Goal: Information Seeking & Learning: Learn about a topic

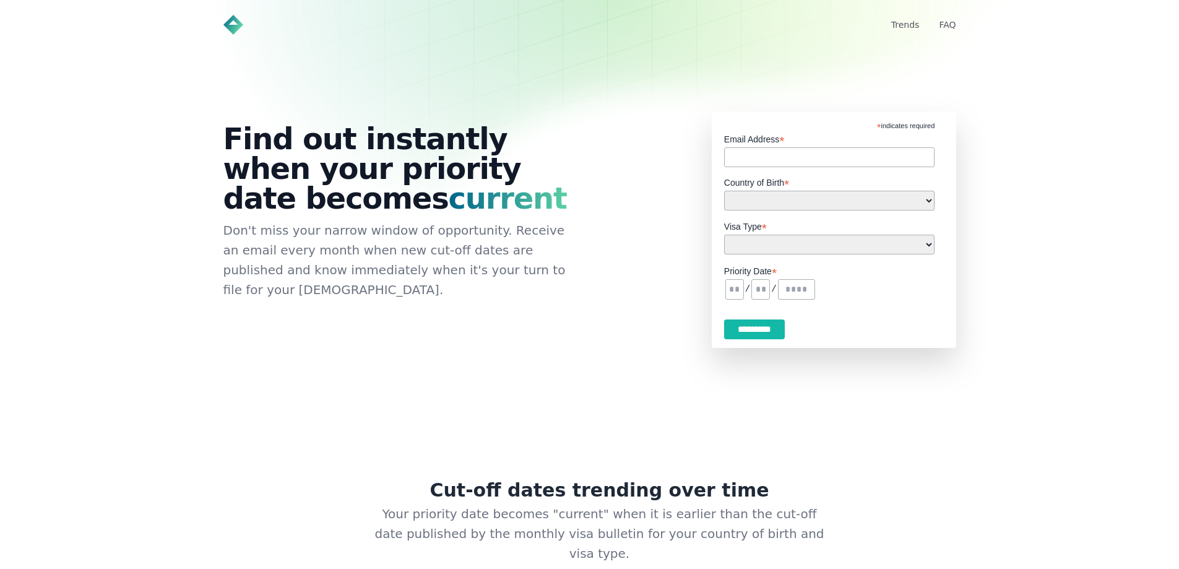
scroll to position [480, 0]
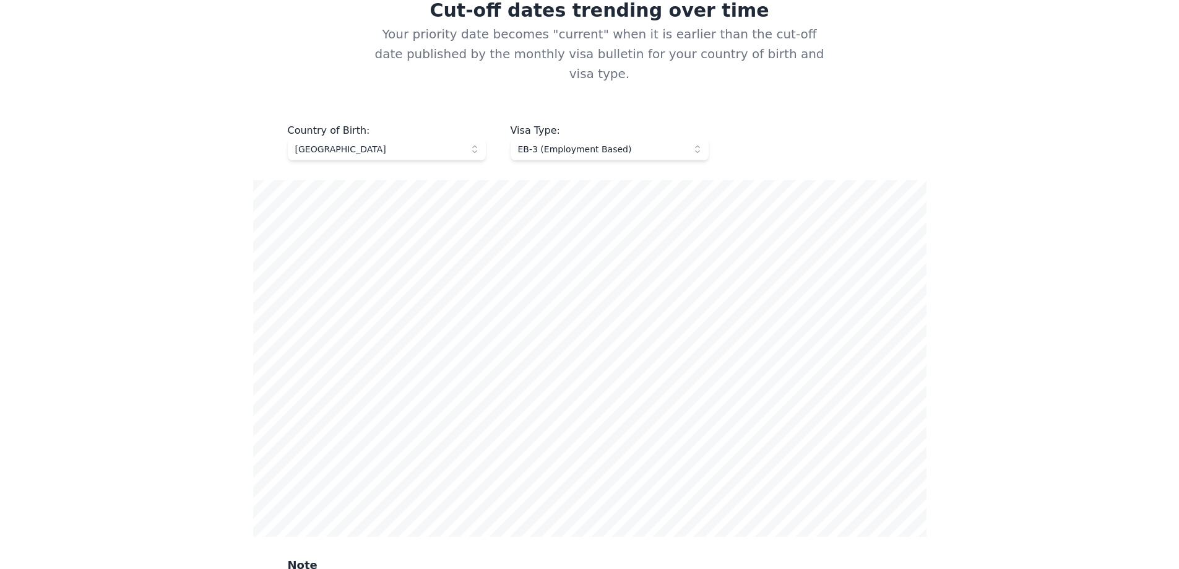
click at [620, 143] on span "EB-3 (Employment Based)" at bounding box center [601, 149] width 166 height 12
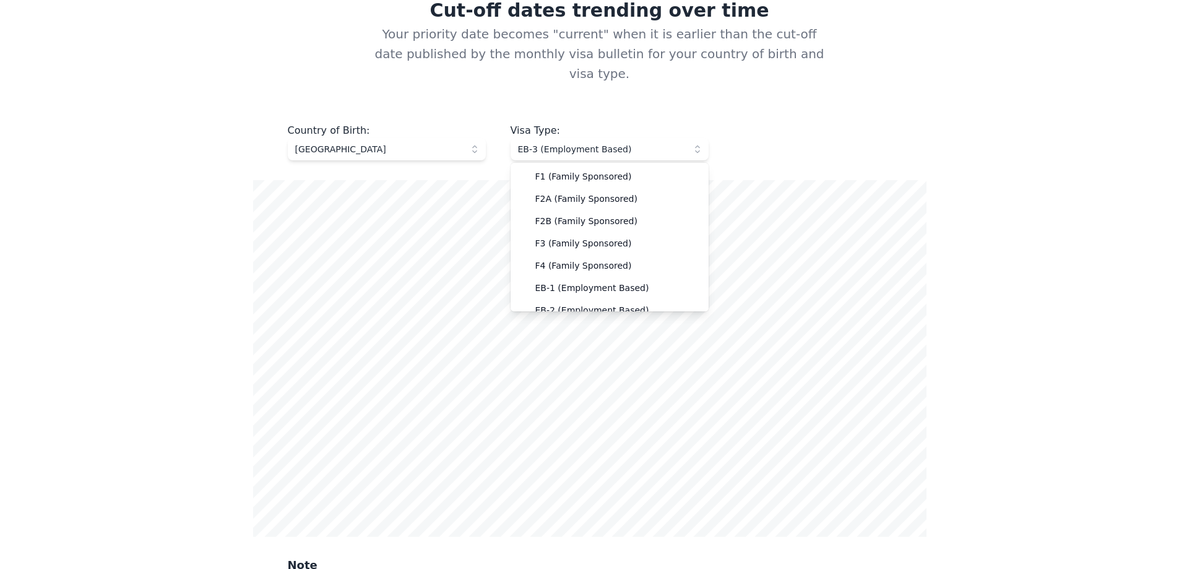
scroll to position [32, 0]
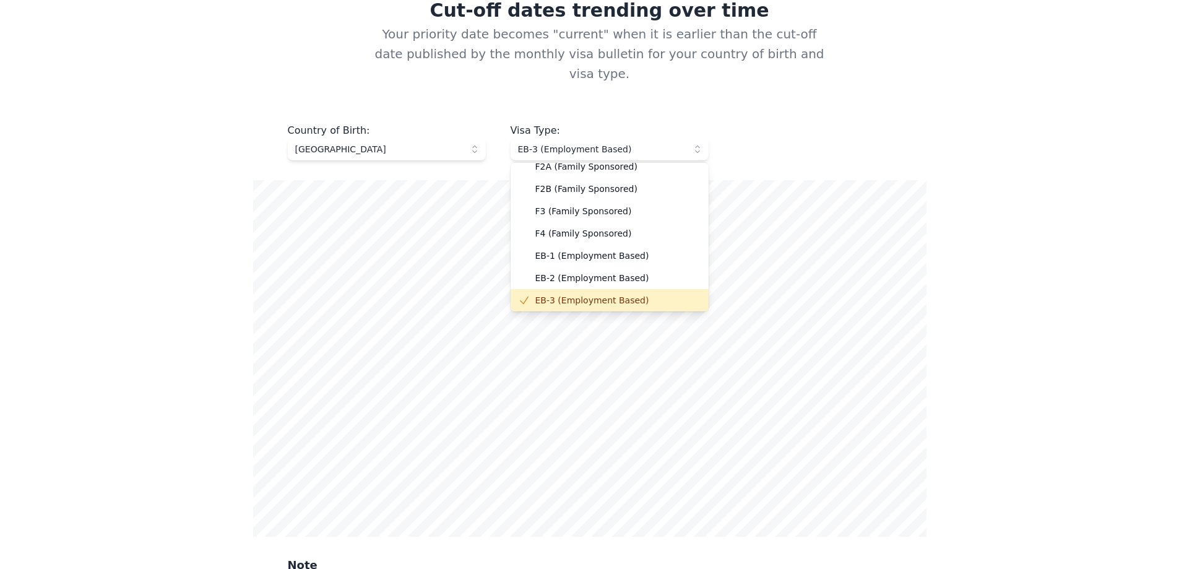
click at [419, 143] on span "[GEOGRAPHIC_DATA]" at bounding box center [378, 149] width 166 height 12
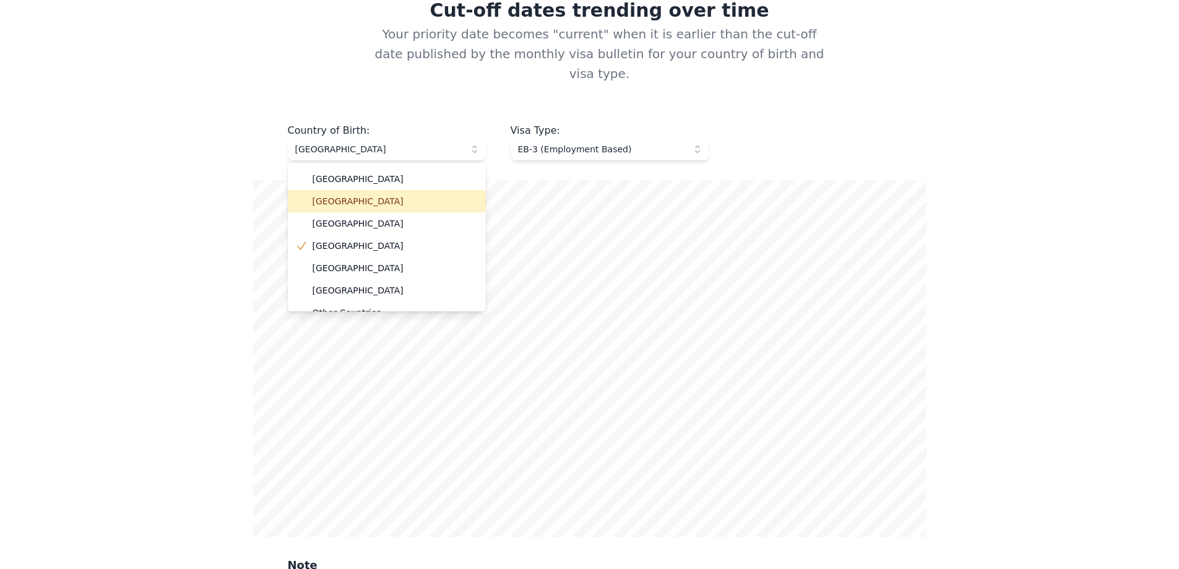
scroll to position [35, 0]
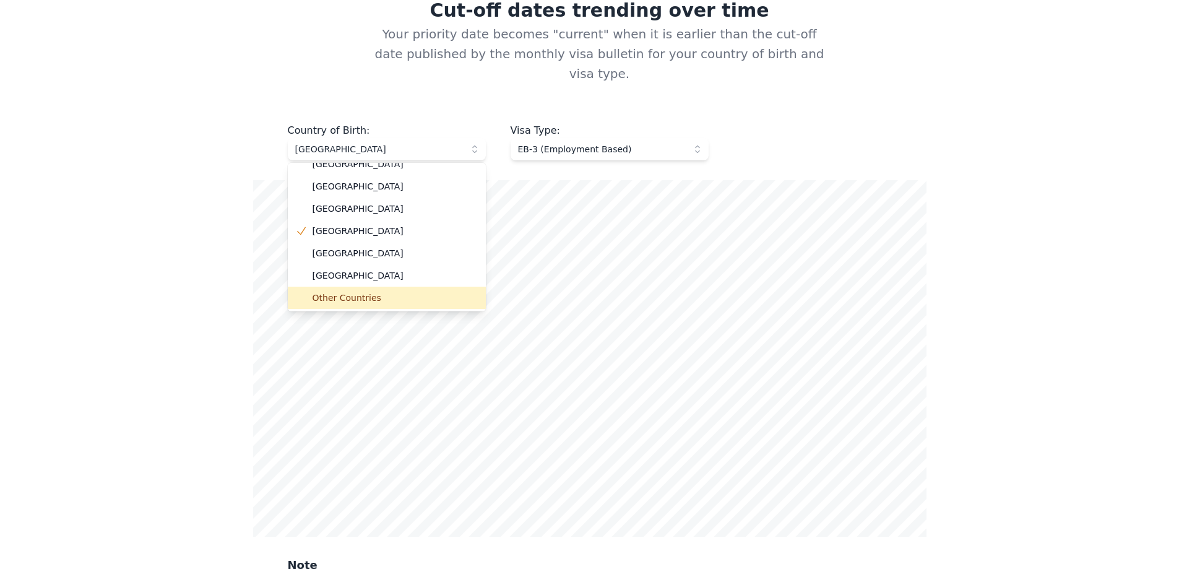
click at [365, 287] on li "Other Countries" at bounding box center [387, 298] width 198 height 22
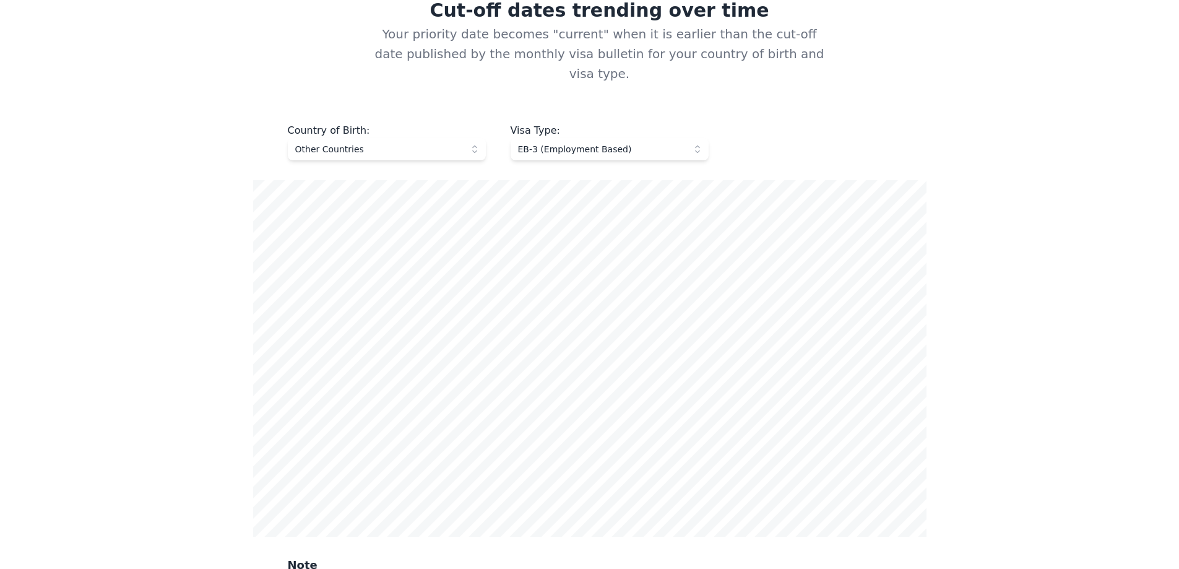
click at [978, 254] on main "**********" at bounding box center [590, 576] width 792 height 1993
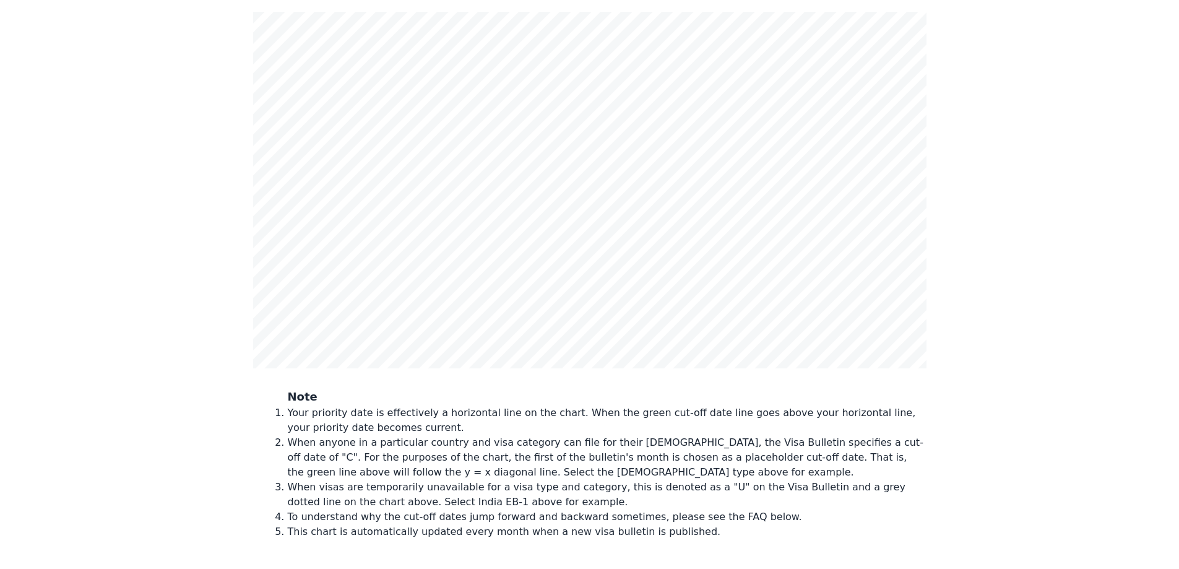
scroll to position [851, 0]
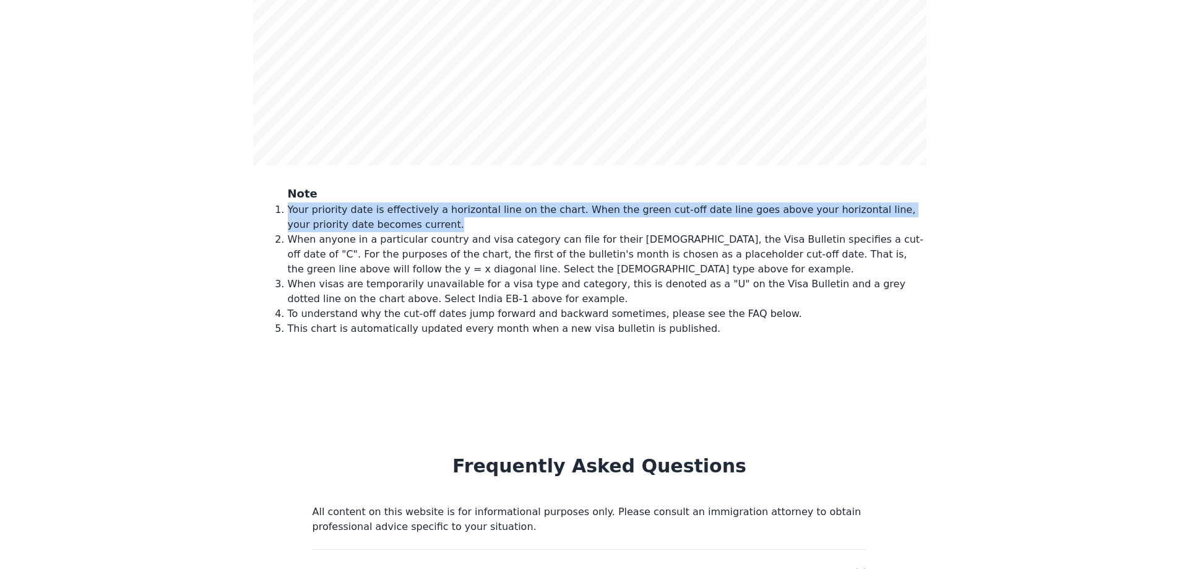
drag, startPoint x: 313, startPoint y: 193, endPoint x: 397, endPoint y: 204, distance: 84.8
click at [397, 204] on li "Your priority date is effectively a horizontal line on the chart. When the gree…" at bounding box center [607, 217] width 639 height 30
click at [398, 204] on li "Your priority date is effectively a horizontal line on the chart. When the gree…" at bounding box center [607, 217] width 639 height 30
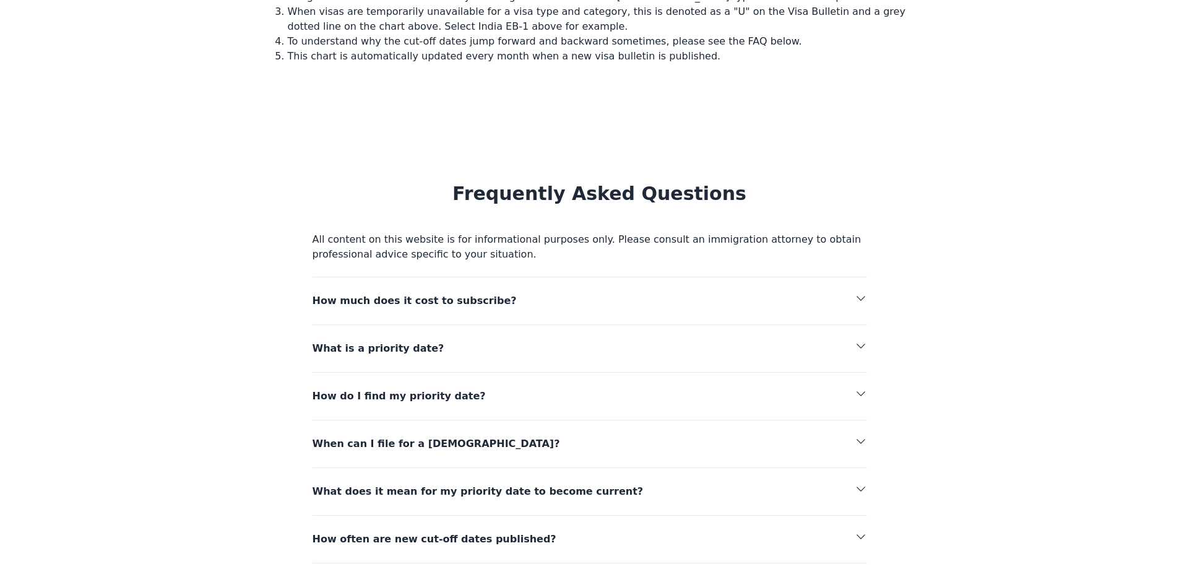
scroll to position [1160, 0]
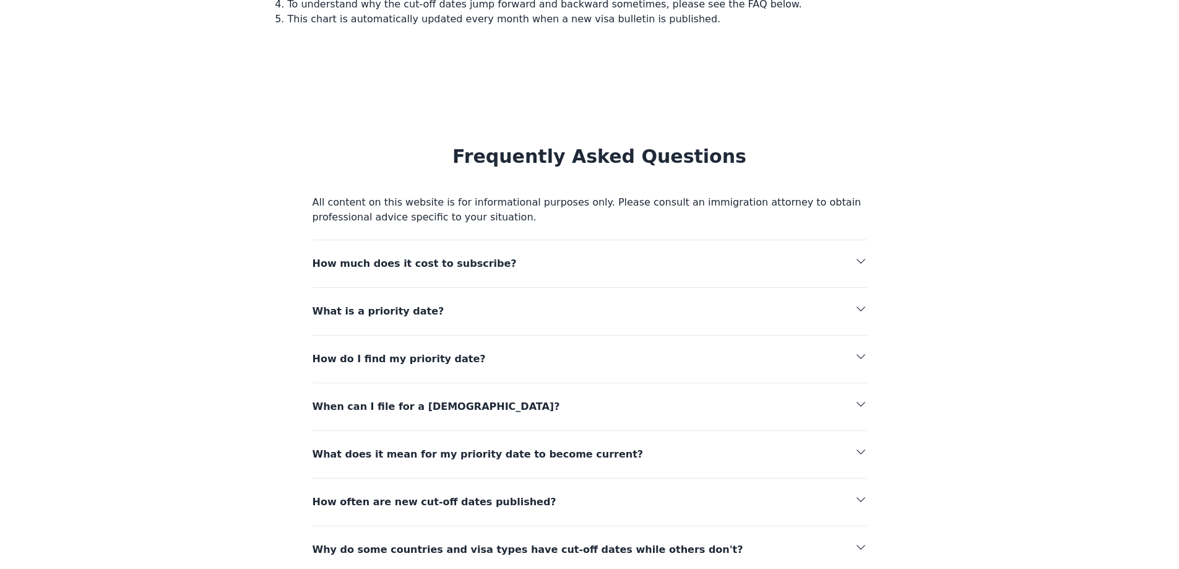
click at [865, 255] on icon "button" at bounding box center [861, 261] width 12 height 12
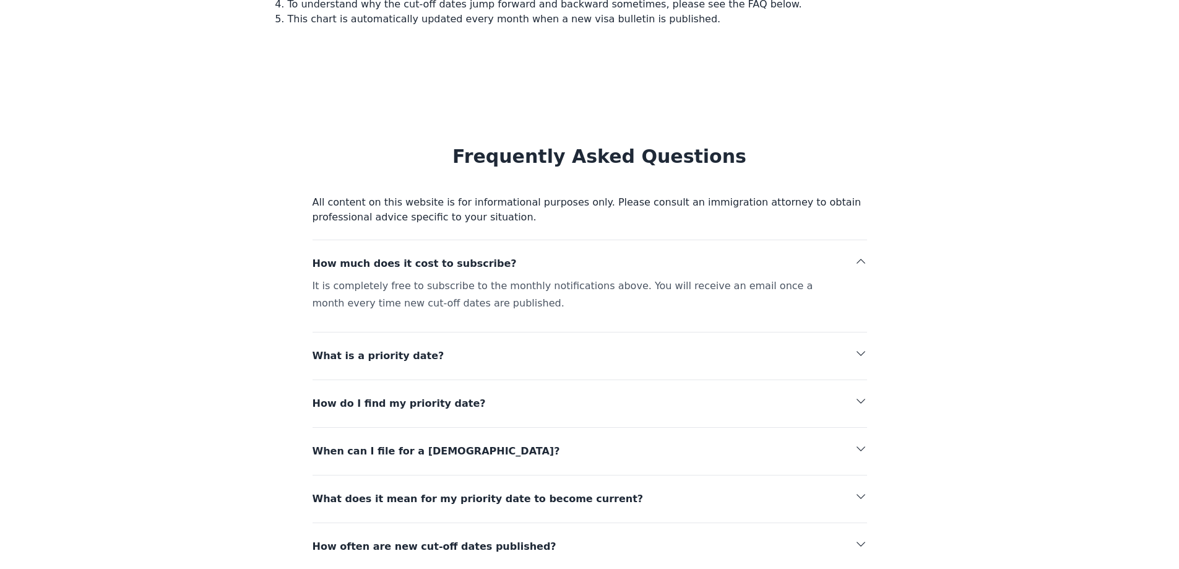
click at [864, 255] on icon "button" at bounding box center [861, 261] width 12 height 12
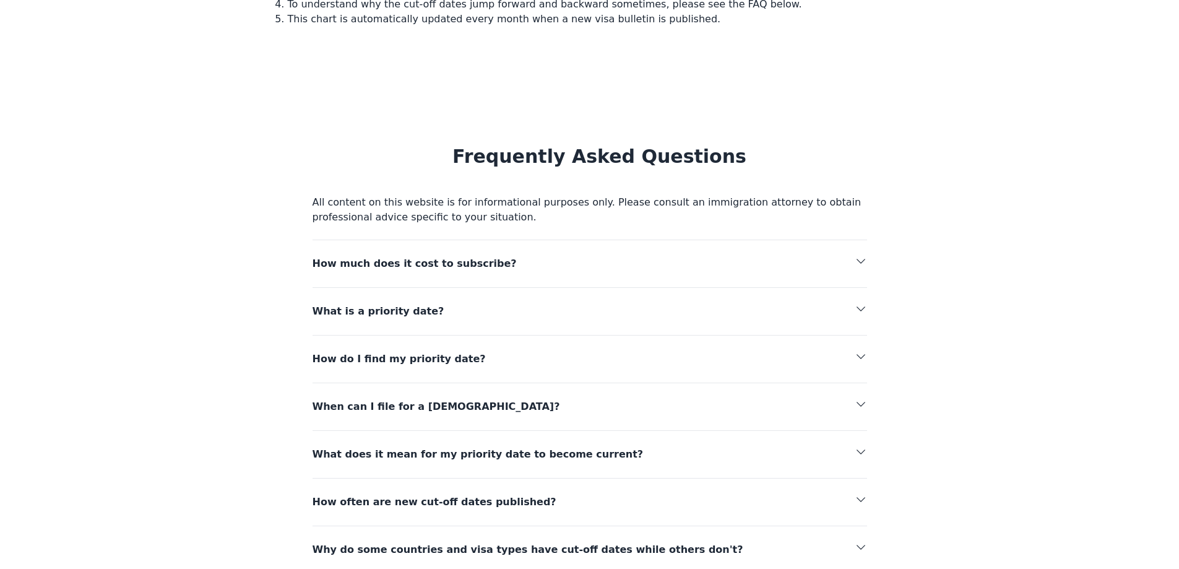
click at [592, 288] on button "What is a priority date?" at bounding box center [590, 304] width 554 height 32
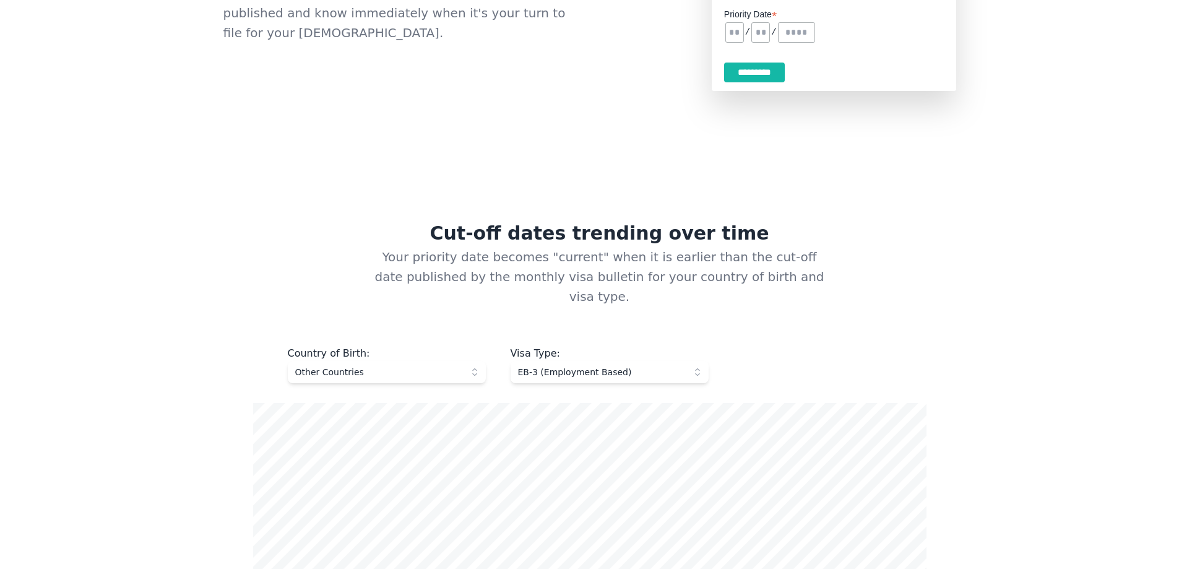
scroll to position [480, 0]
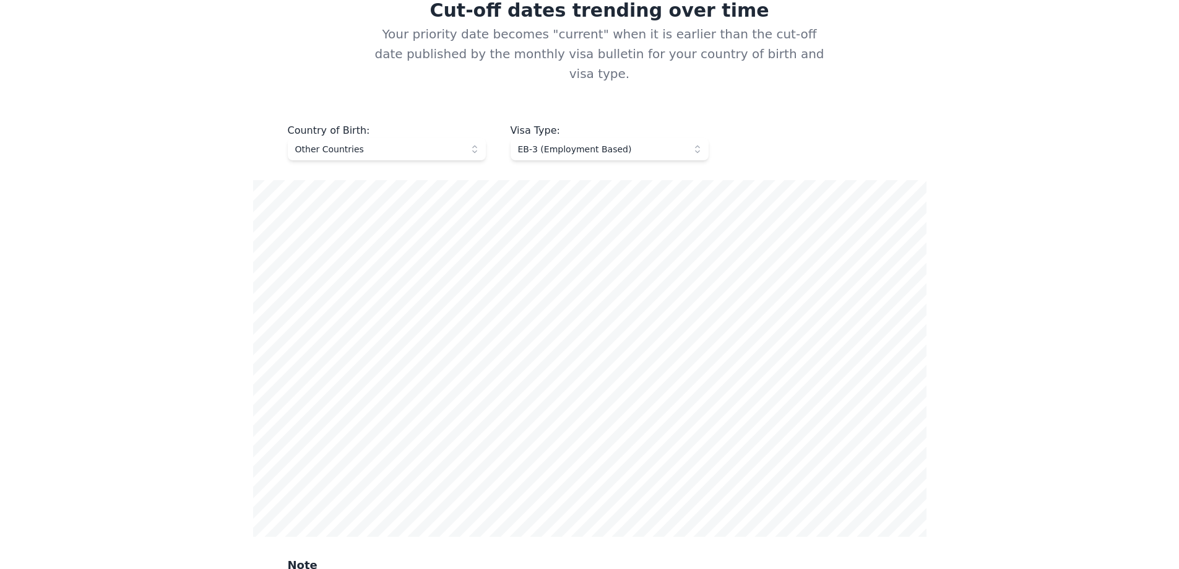
click at [616, 143] on span "EB-3 (Employment Based)" at bounding box center [601, 149] width 166 height 12
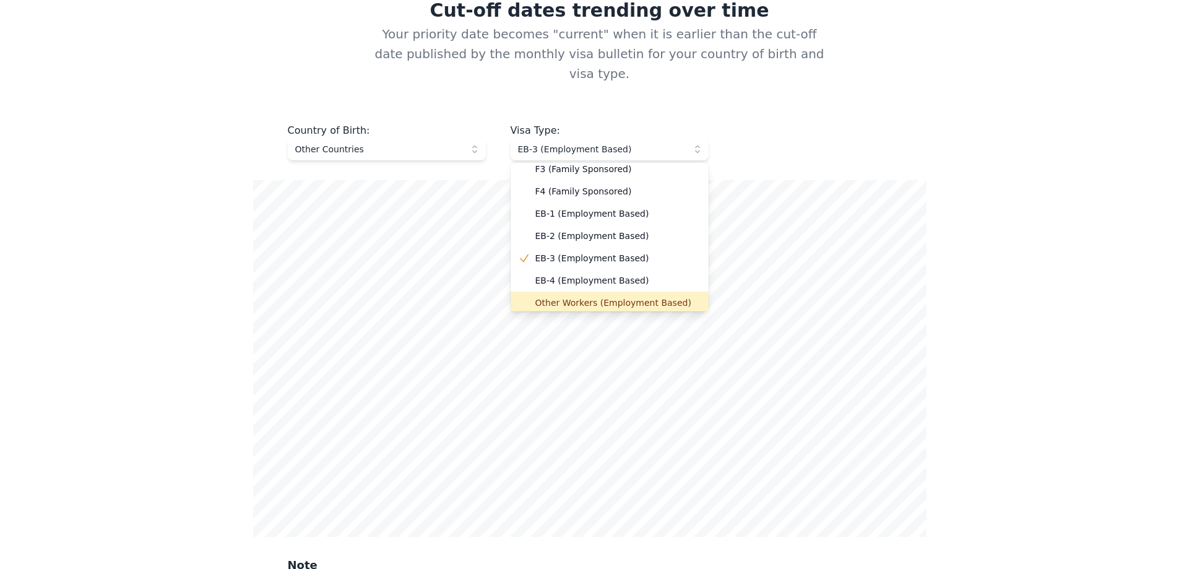
scroll to position [0, 0]
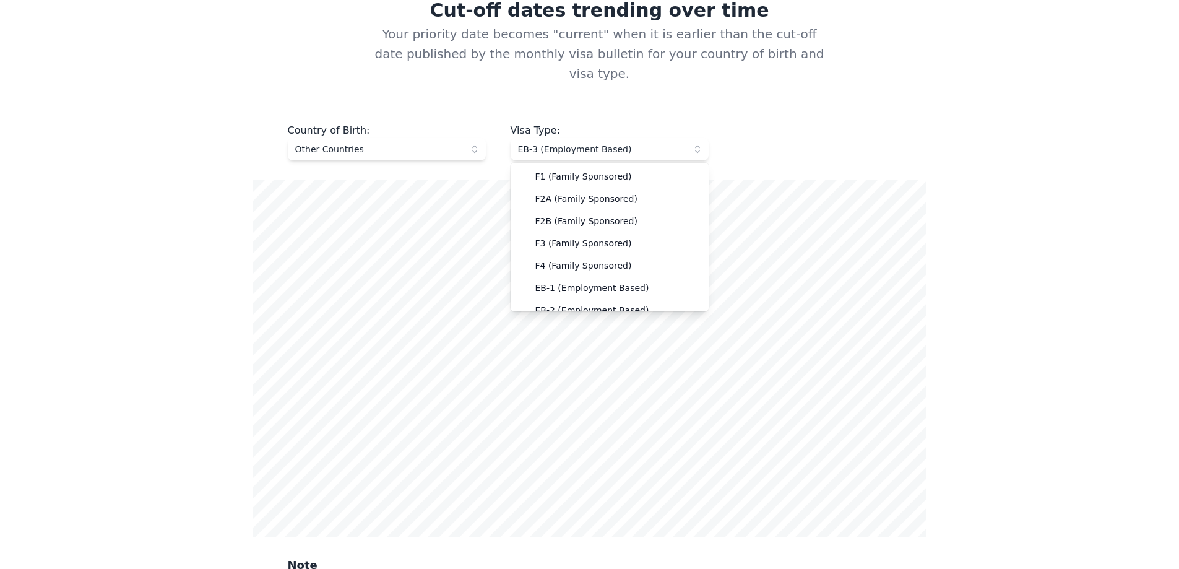
click at [834, 144] on div "Country of Birth : Other Countries Visa Type : EB-3 (Employment Based) F1 (Fami…" at bounding box center [589, 415] width 673 height 584
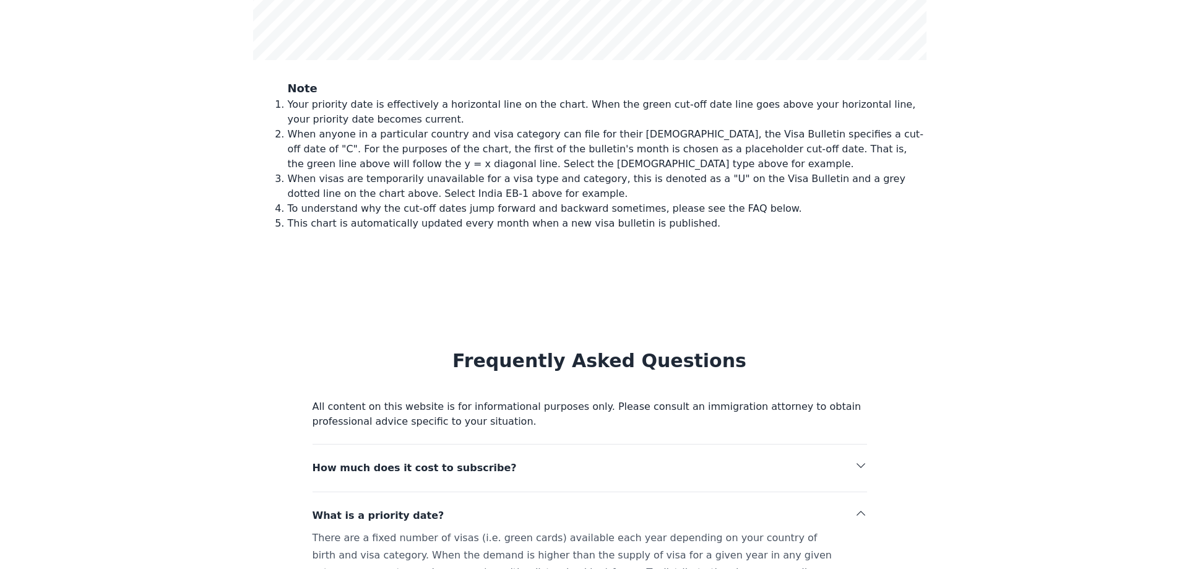
scroll to position [1222, 0]
